Goal: Information Seeking & Learning: Learn about a topic

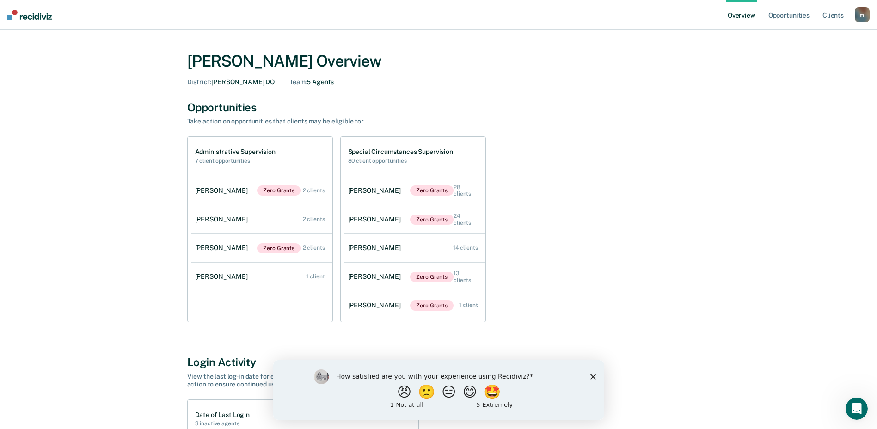
click at [584, 199] on div "Administrative Supervision 7 client opportunities [PERSON_NAME] Zero Grants 2 c…" at bounding box center [438, 229] width 503 height 186
click at [593, 375] on icon "Close survey" at bounding box center [593, 377] width 6 height 6
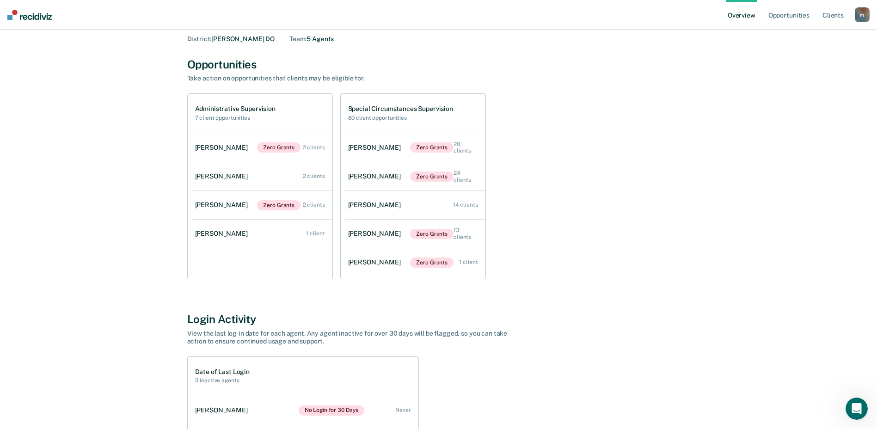
scroll to position [204, 0]
